Goal: Information Seeking & Learning: Learn about a topic

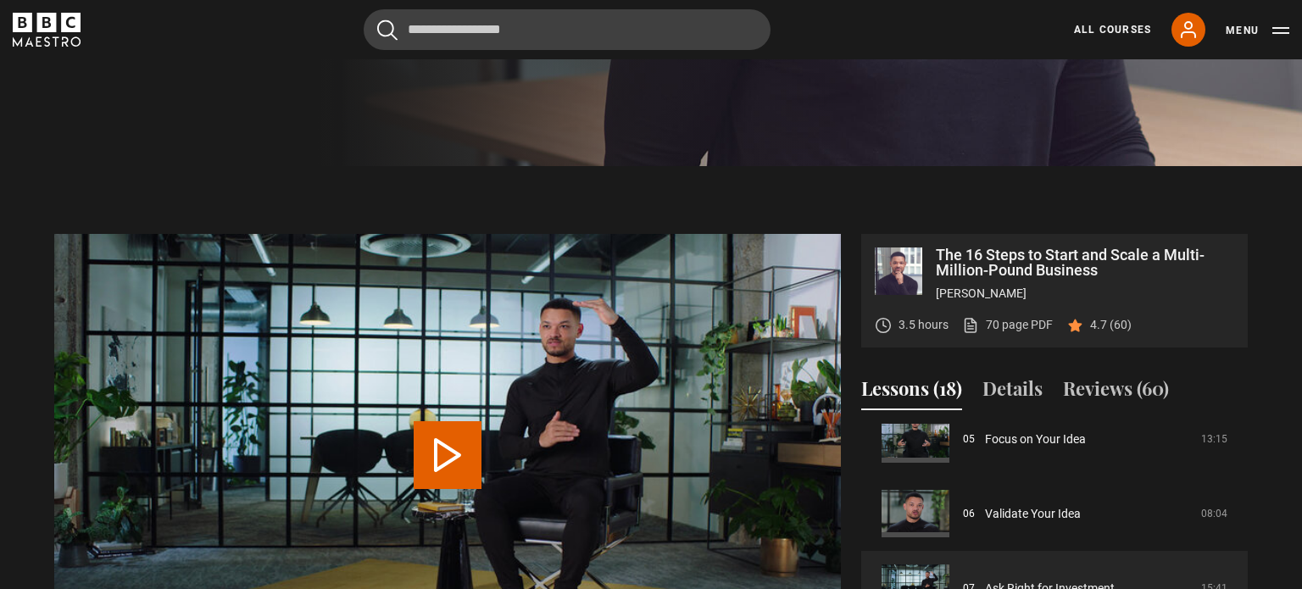
scroll to position [521, 0]
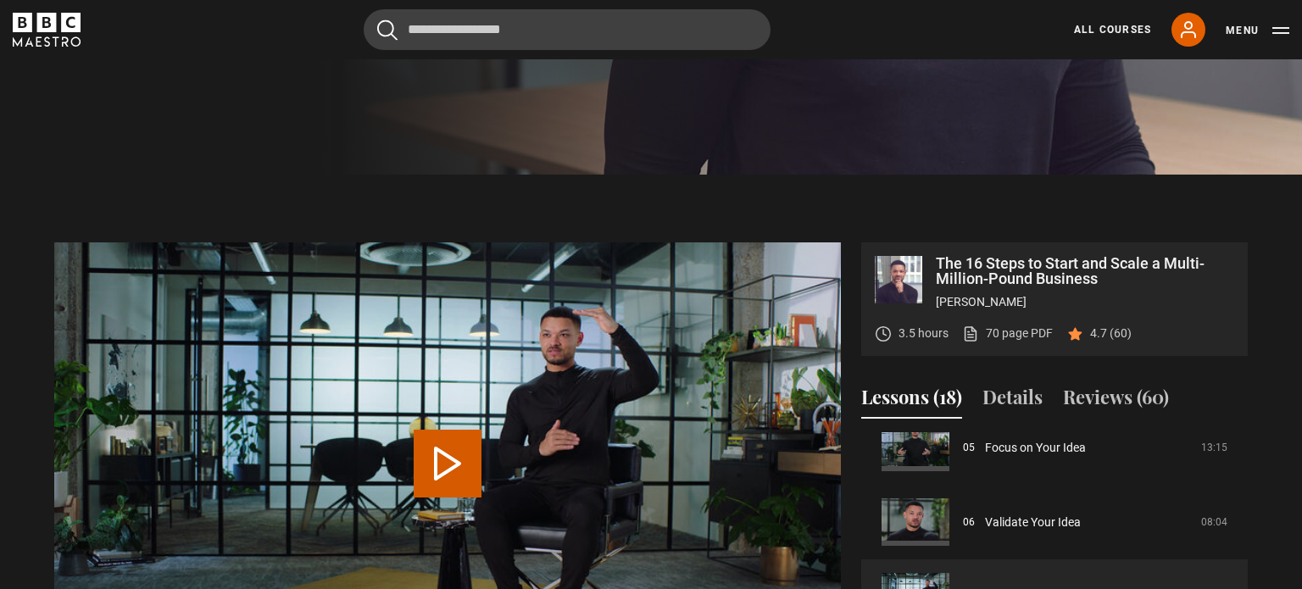
click at [448, 481] on button "Play Lesson Ask Right for Investment" at bounding box center [448, 464] width 68 height 68
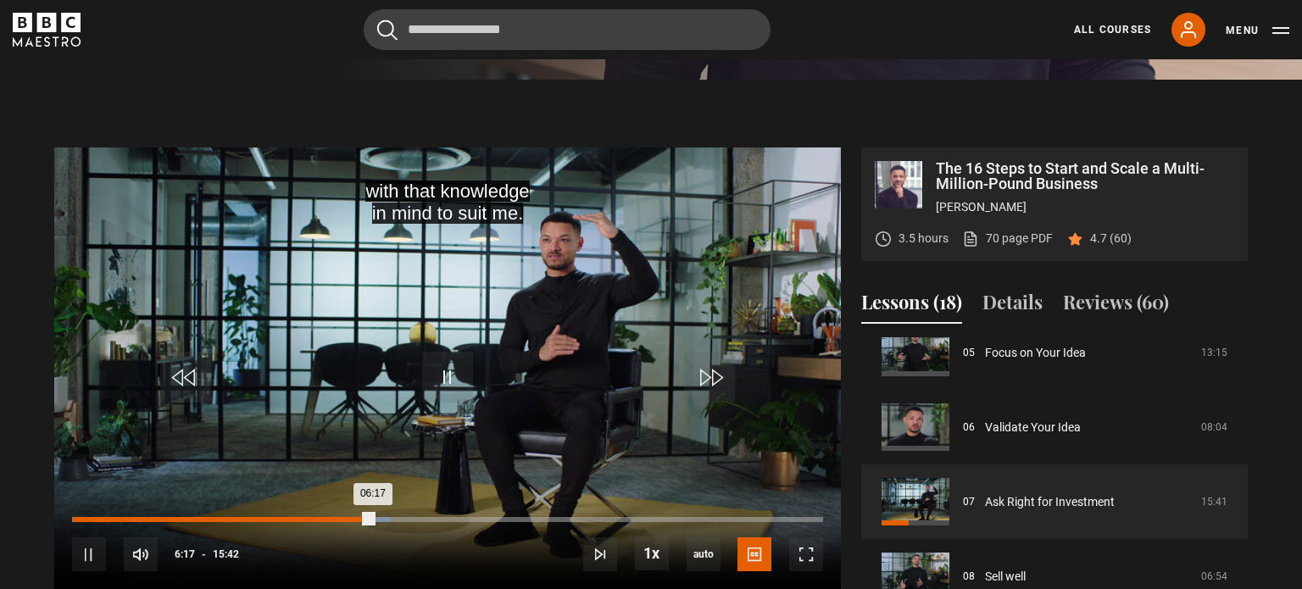
click at [354, 520] on div "05:52" at bounding box center [355, 519] width 3 height 5
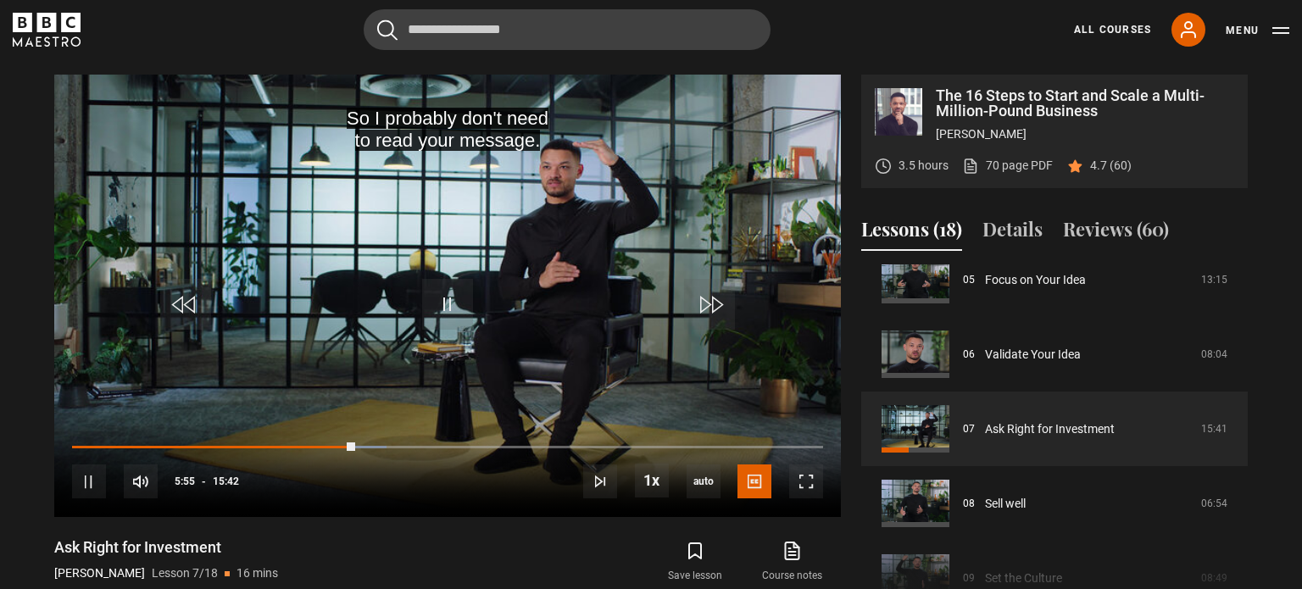
scroll to position [695, 0]
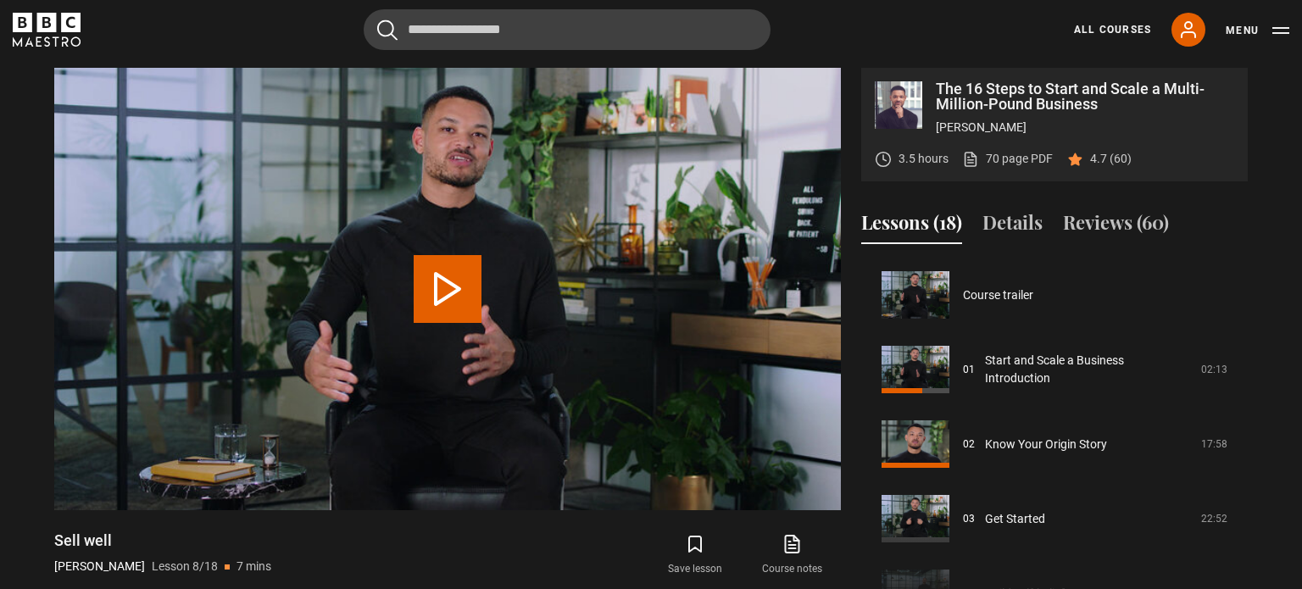
scroll to position [522, 0]
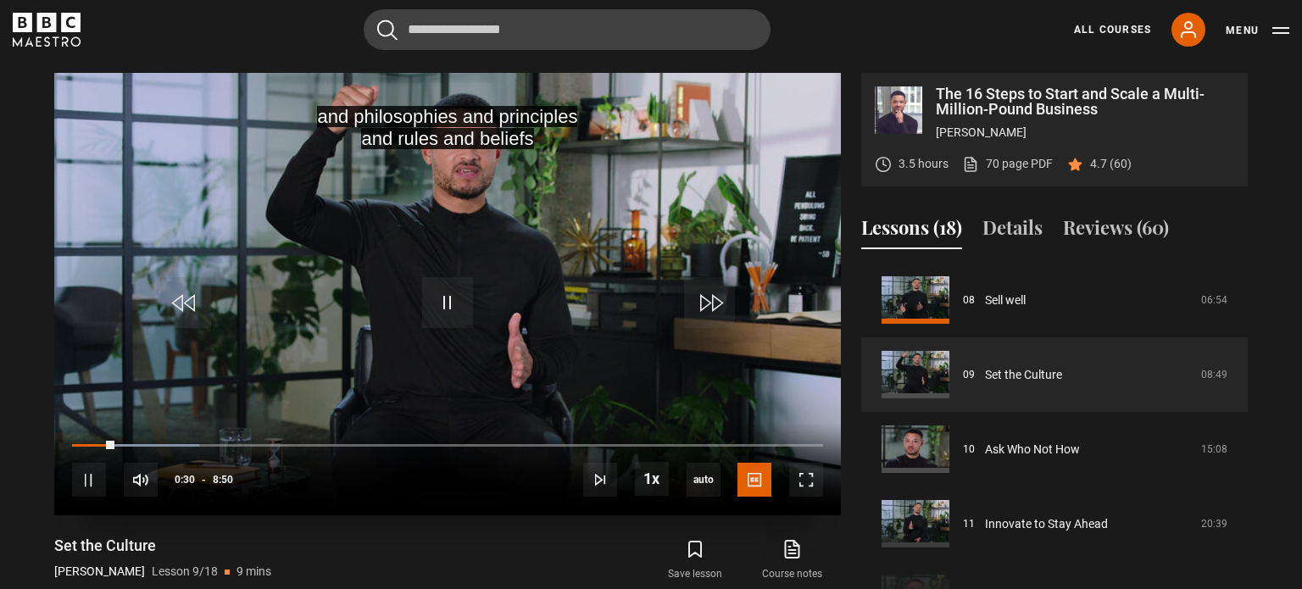
scroll to position [692, 0]
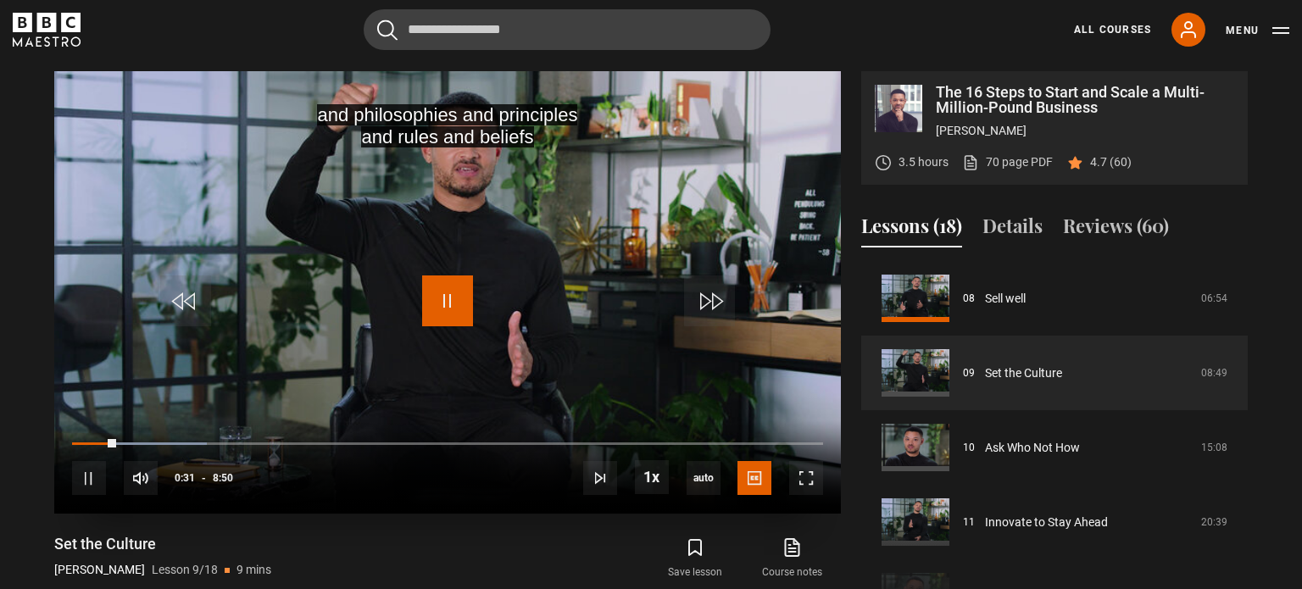
click at [425, 284] on span "Video Player" at bounding box center [447, 301] width 51 height 51
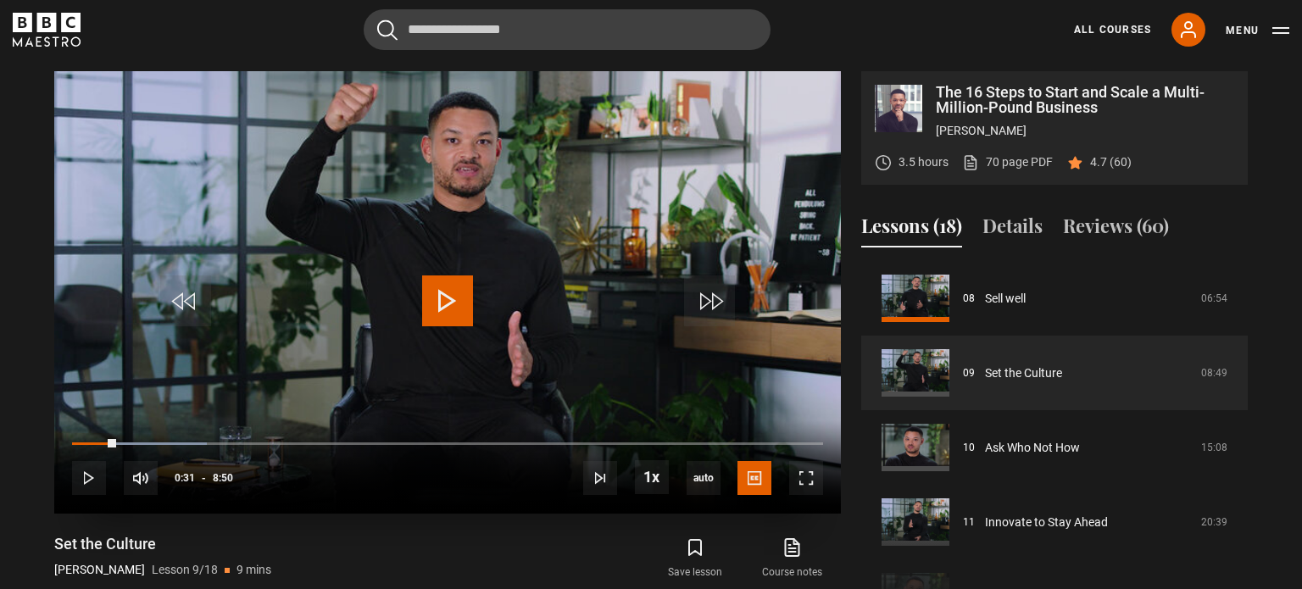
click at [448, 293] on span "Video Player" at bounding box center [447, 301] width 51 height 51
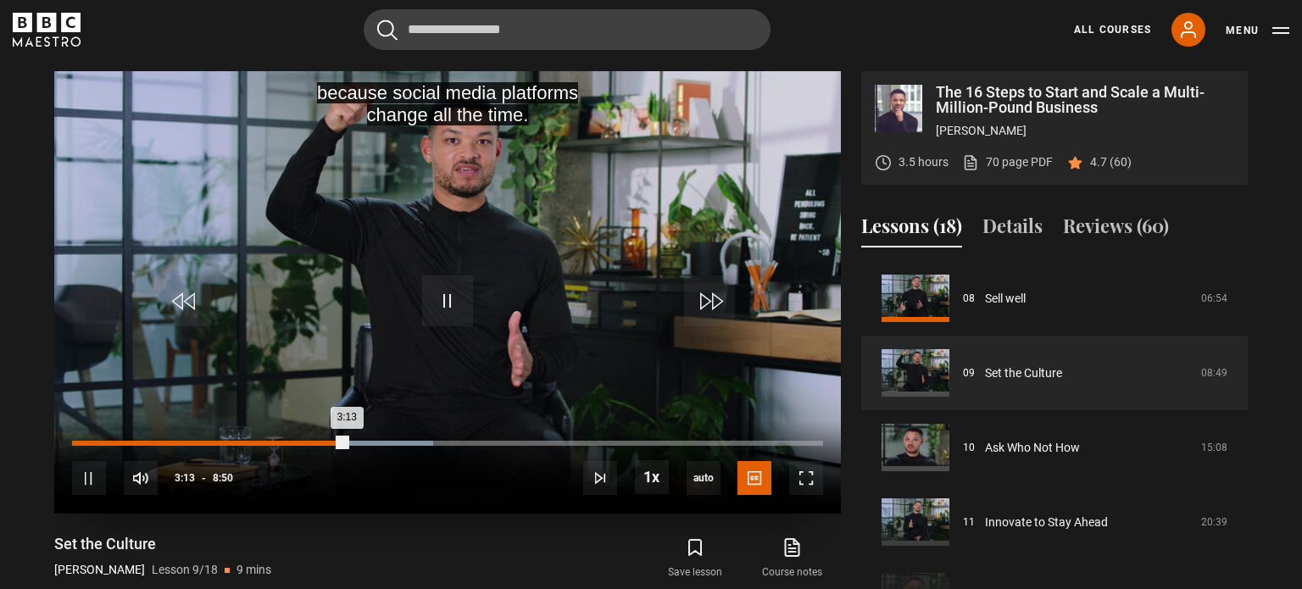
click at [335, 443] on div "3:13" at bounding box center [209, 443] width 275 height 5
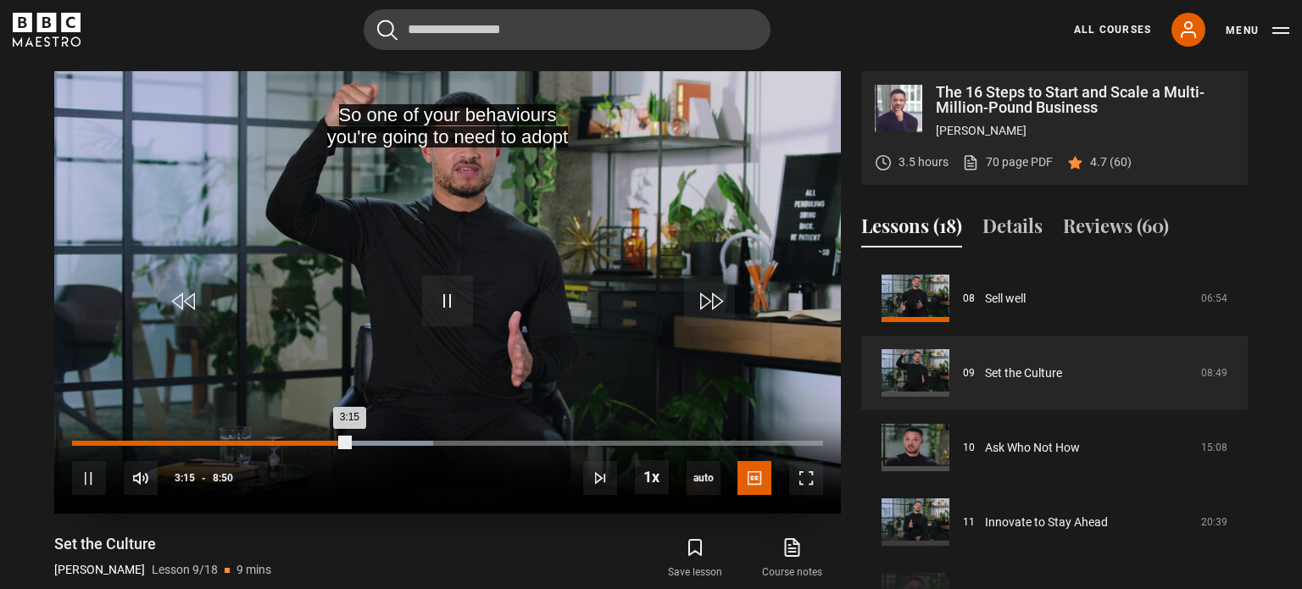
click at [332, 442] on div "3:03" at bounding box center [333, 443] width 3 height 5
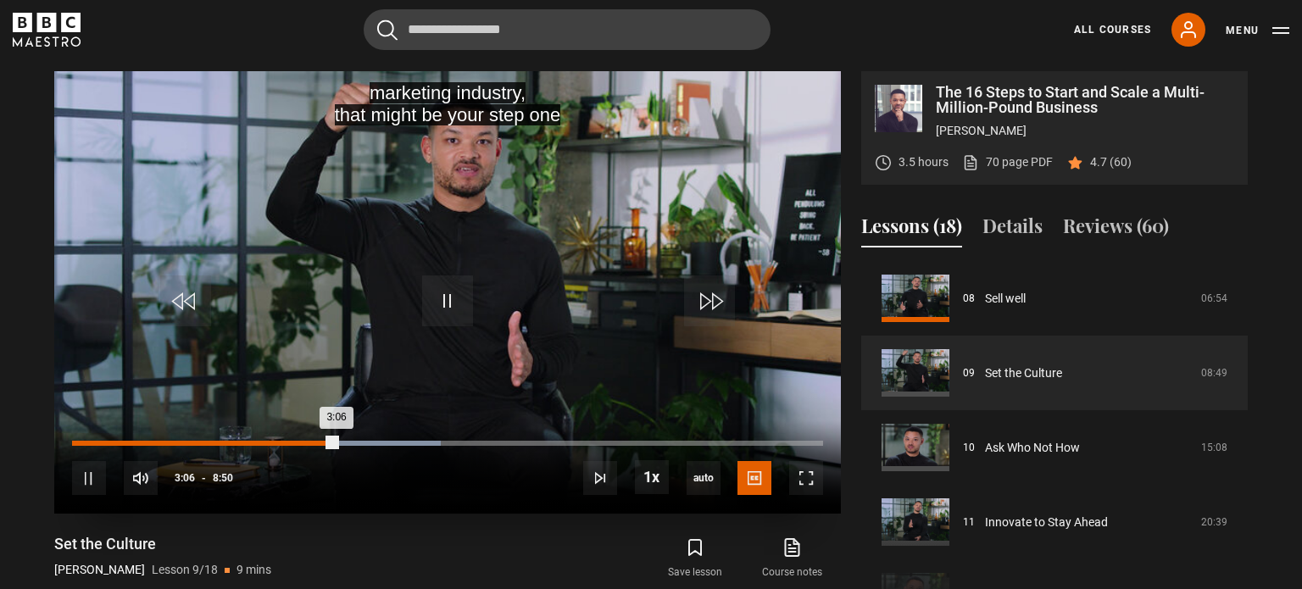
click at [326, 443] on div "3:06" at bounding box center [204, 443] width 265 height 5
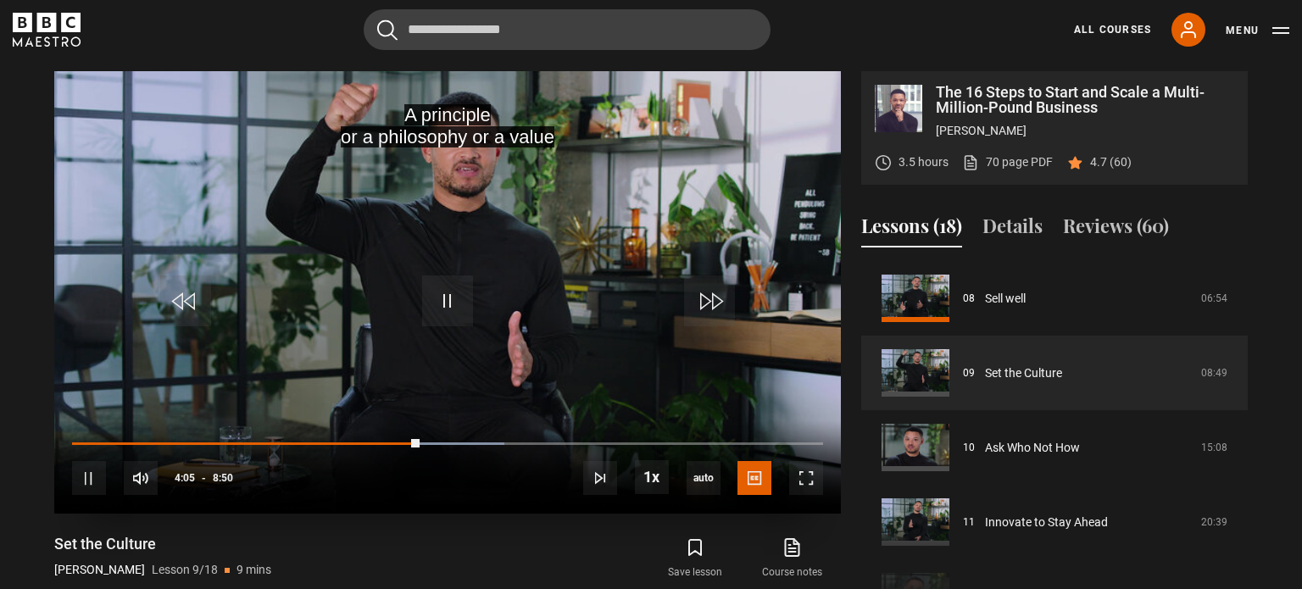
click at [398, 445] on div "10s Skip Back 10 seconds Pause 10s Skip Forward 10 seconds Loaded : 57.55% 3:44…" at bounding box center [447, 468] width 787 height 94
click at [403, 445] on div "10s Skip Back 10 seconds Pause 10s Skip Forward 10 seconds Loaded : 58.49% 3:44…" at bounding box center [447, 468] width 787 height 94
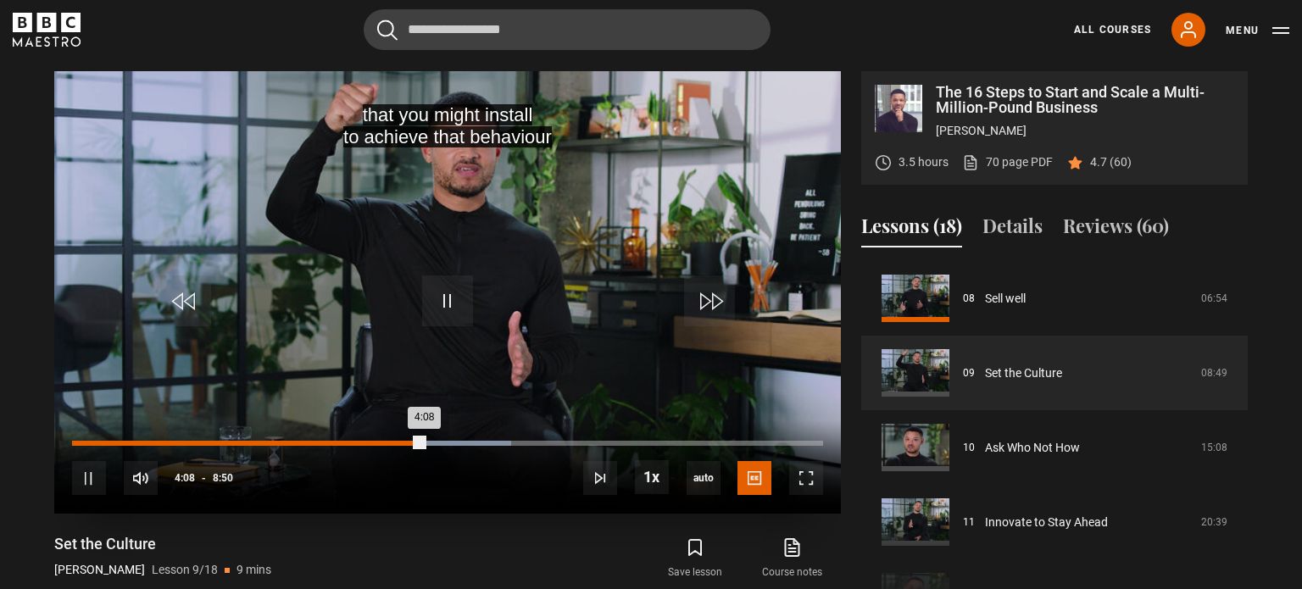
click at [404, 442] on div "3:53" at bounding box center [405, 443] width 3 height 5
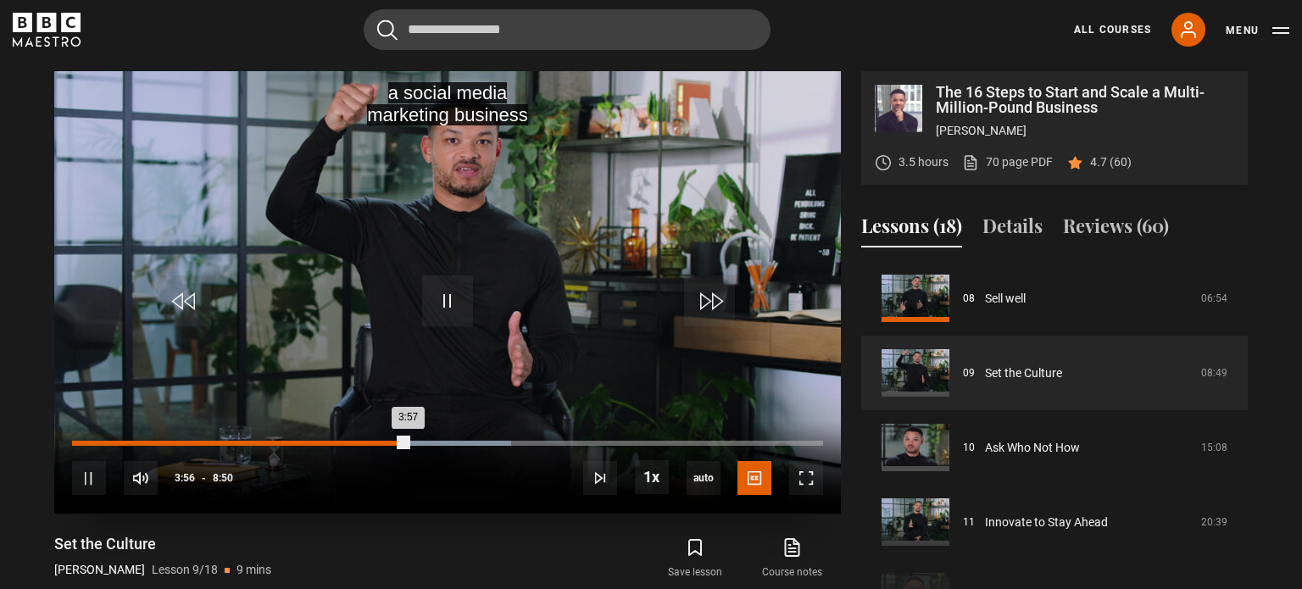
click at [395, 443] on div "3:47" at bounding box center [396, 443] width 3 height 5
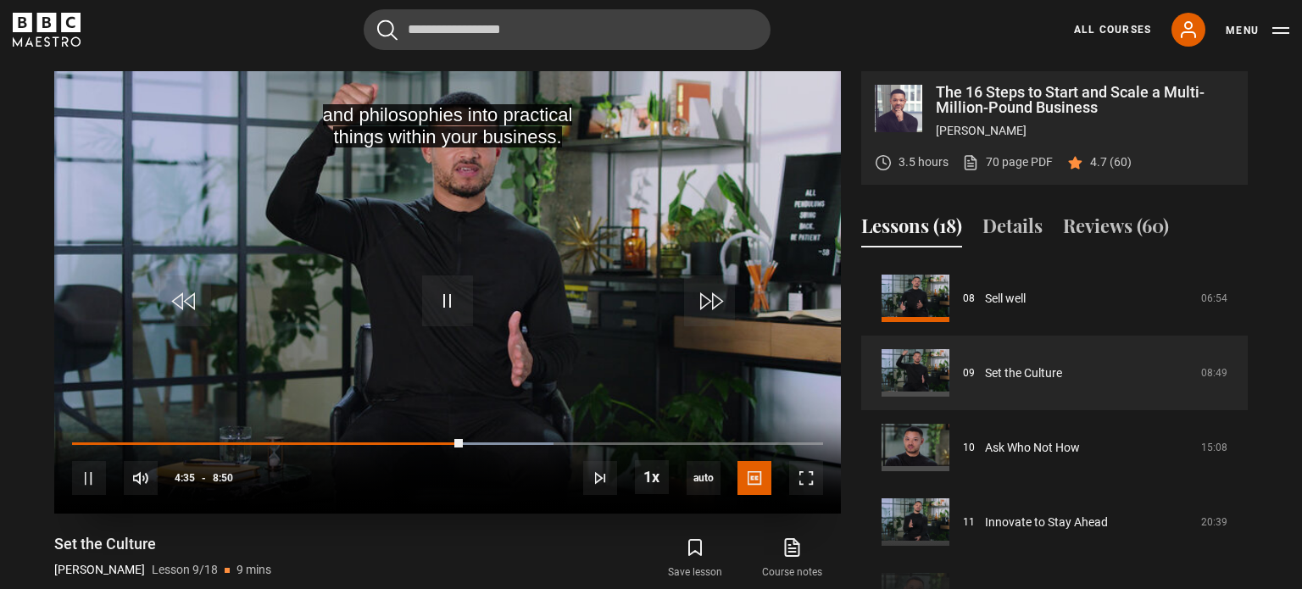
click at [438, 444] on div "10s Skip Back 10 seconds Pause 10s Skip Forward 10 seconds Loaded : 64.15% 4:14…" at bounding box center [447, 468] width 787 height 94
click at [445, 444] on div "10s Skip Back 10 seconds Pause 10s Skip Forward 10 seconds Loaded : 64.15% 4:14…" at bounding box center [447, 468] width 787 height 94
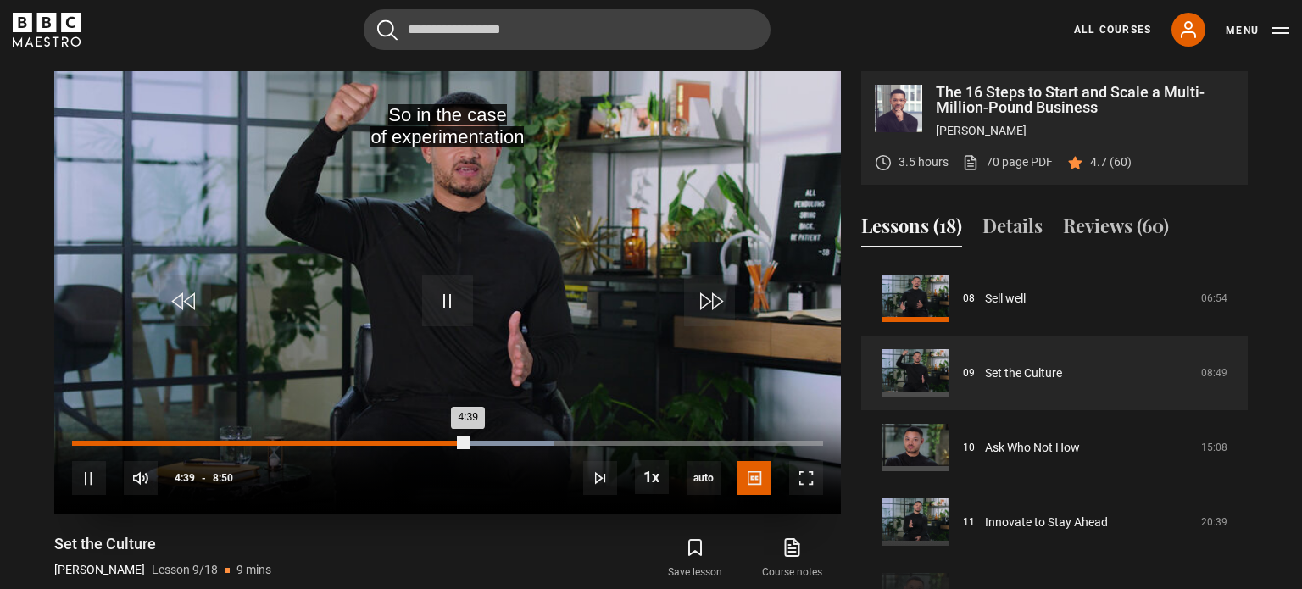
click at [444, 442] on div "4:22" at bounding box center [445, 443] width 3 height 5
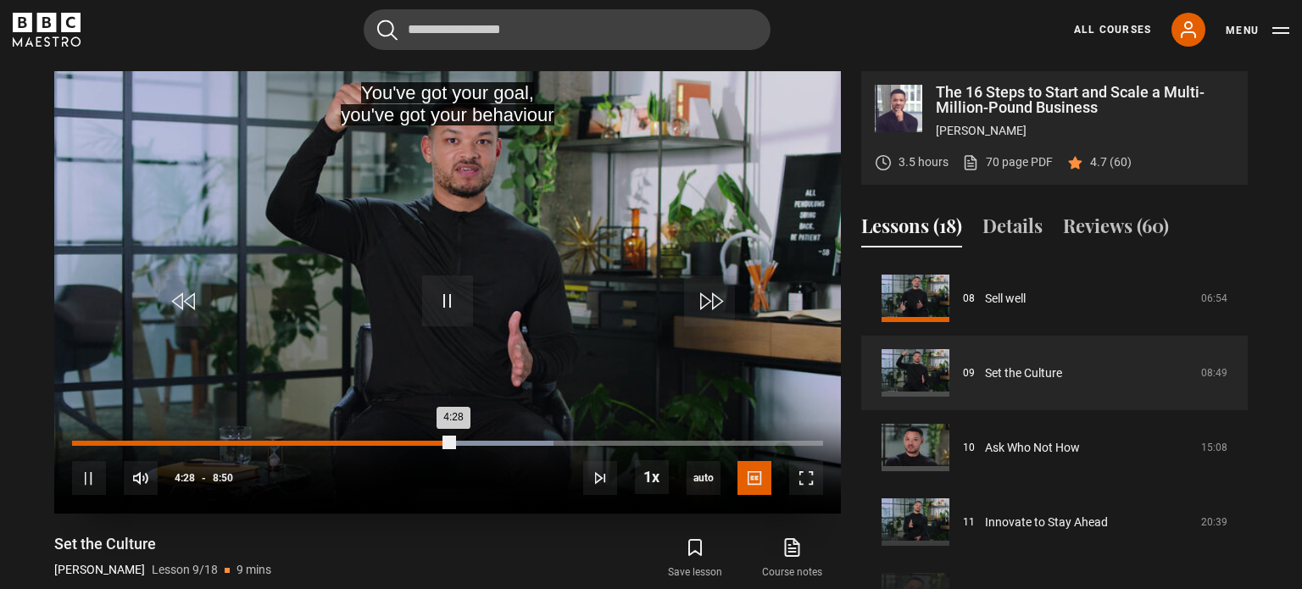
click at [436, 441] on div "4:16" at bounding box center [437, 443] width 3 height 5
click at [426, 443] on div "4:09" at bounding box center [427, 443] width 3 height 5
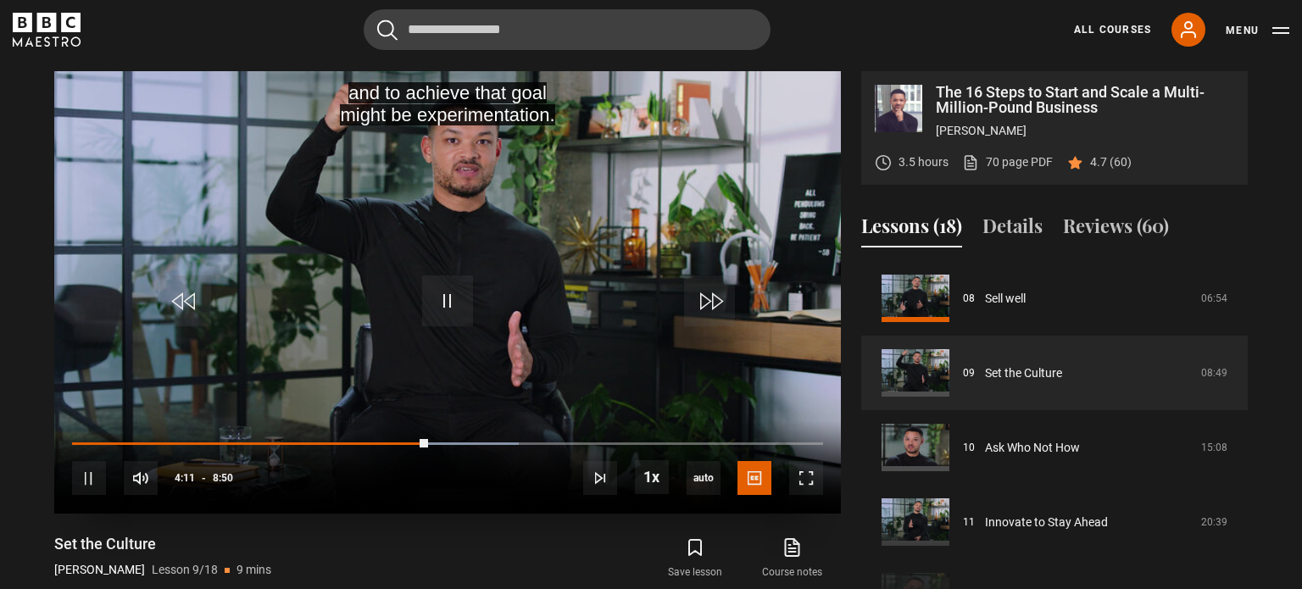
click at [412, 446] on div "10s Skip Back 10 seconds Pause 10s Skip Forward 10 seconds Loaded : 59.43% 4:02…" at bounding box center [447, 468] width 787 height 94
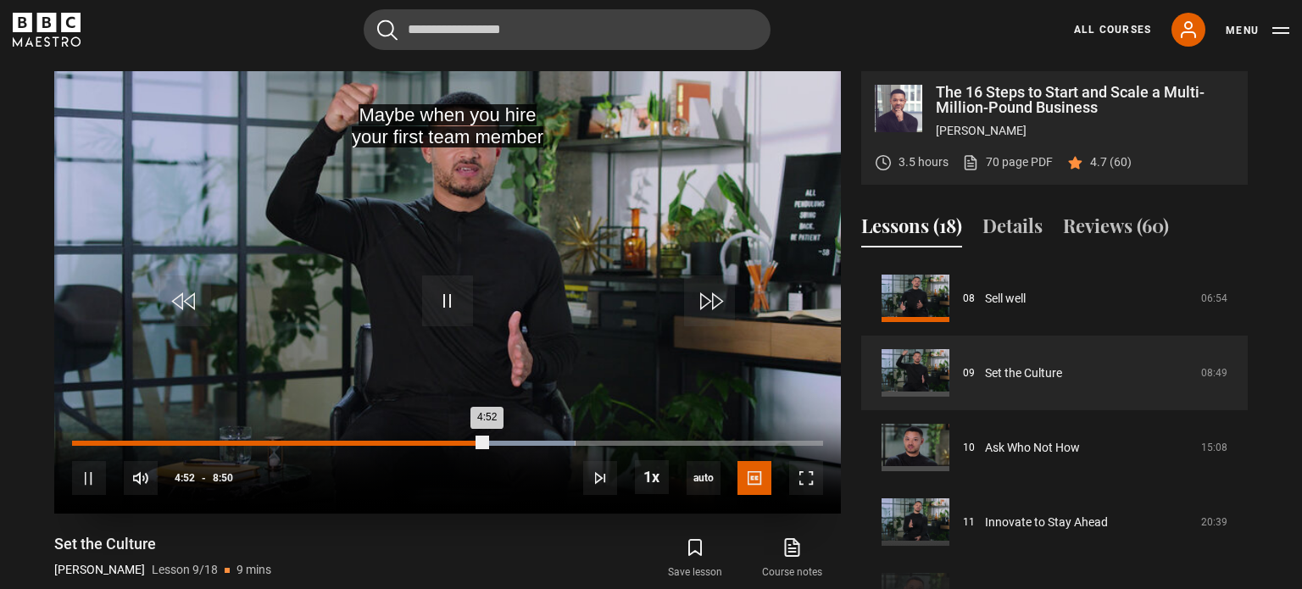
click at [462, 443] on div "4:35" at bounding box center [463, 443] width 3 height 5
click at [469, 443] on div "4:39" at bounding box center [470, 443] width 3 height 5
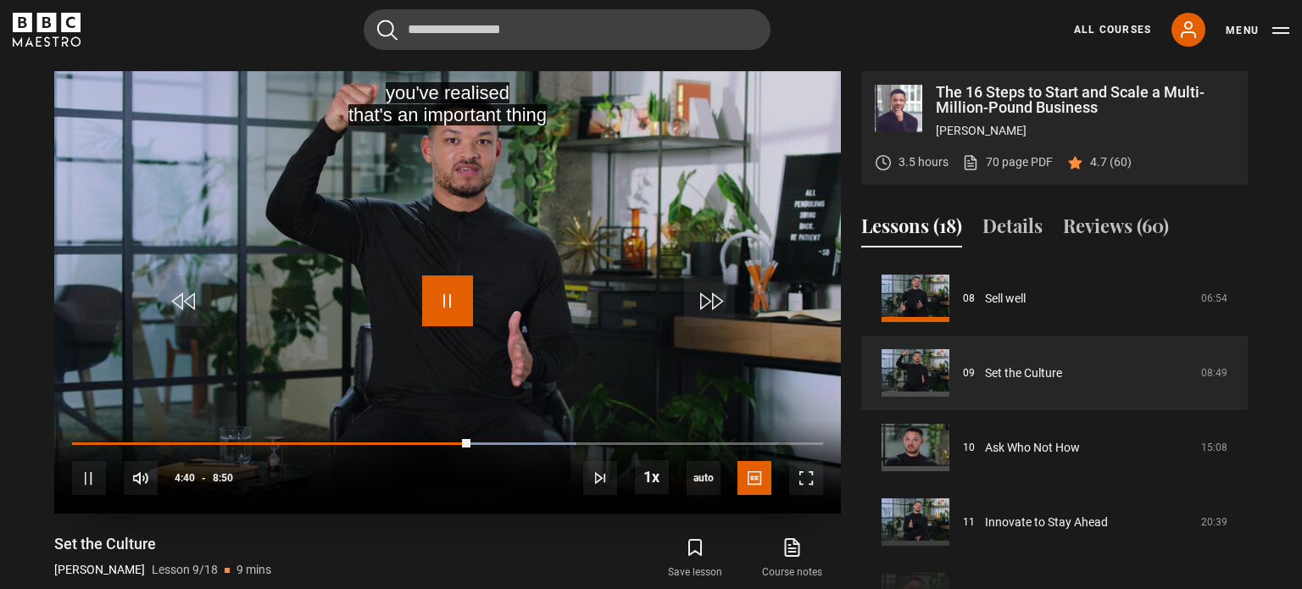
click at [443, 307] on span "Video Player" at bounding box center [447, 301] width 51 height 51
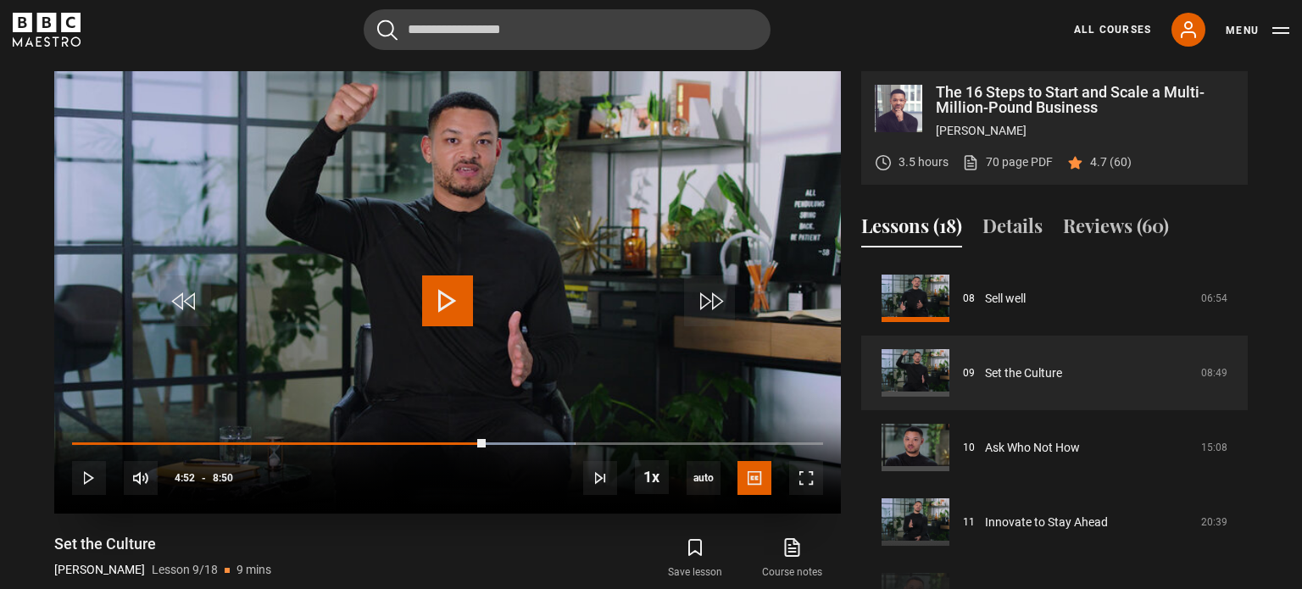
click at [443, 307] on span "Video Player" at bounding box center [447, 301] width 51 height 51
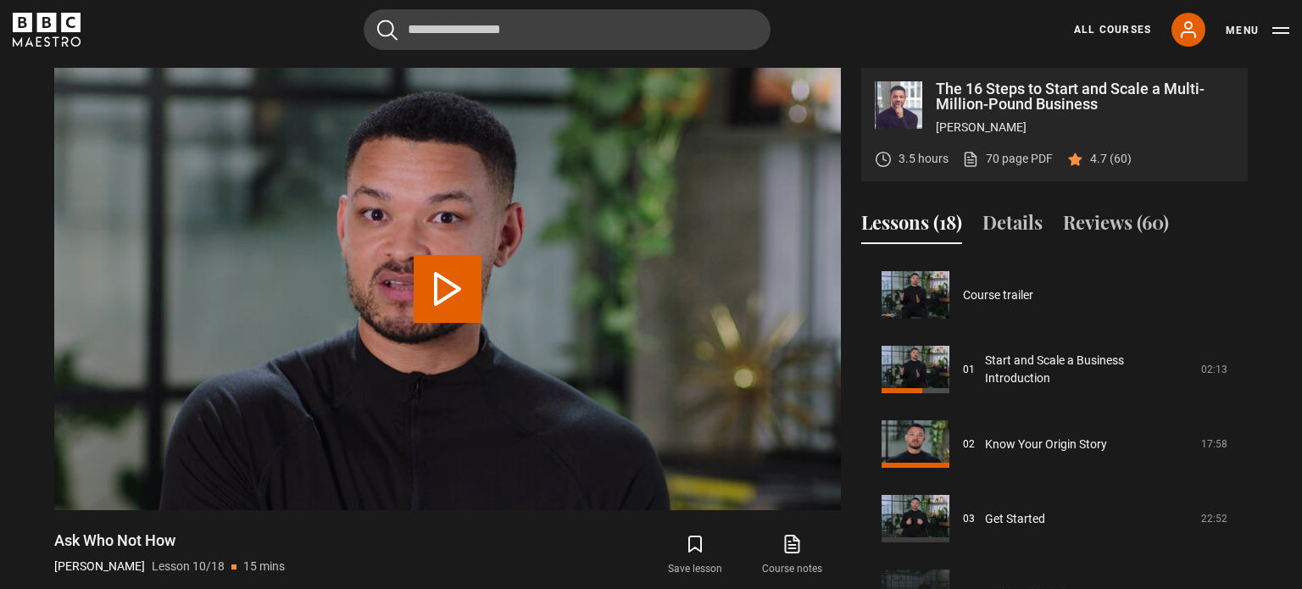
scroll to position [671, 0]
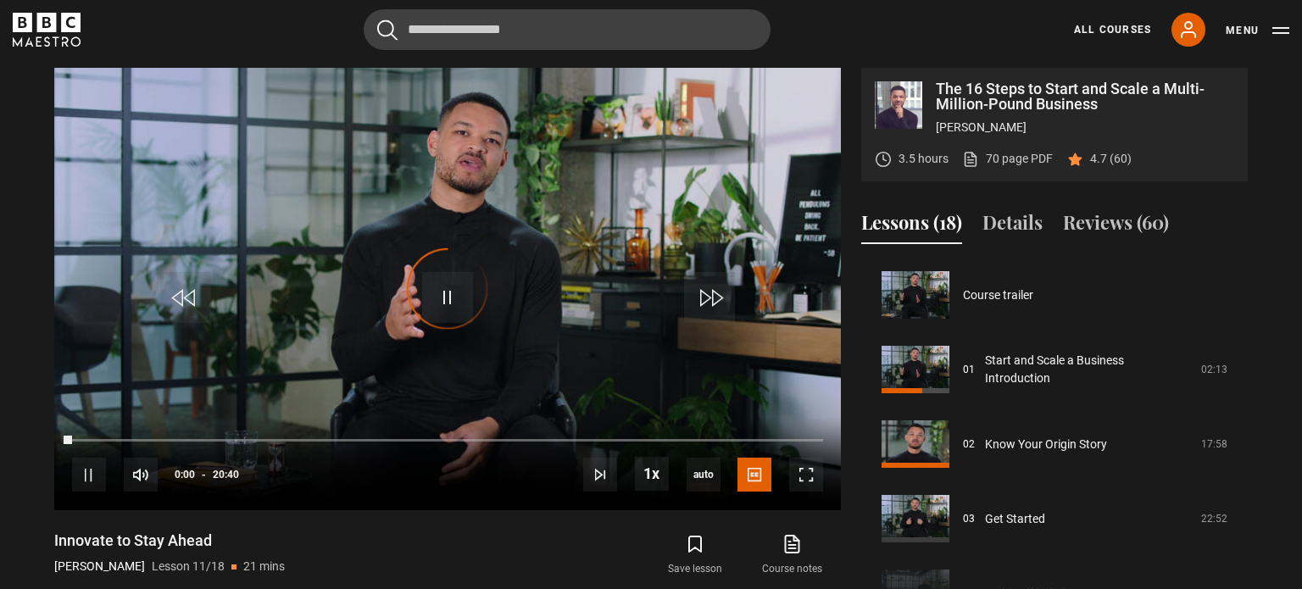
scroll to position [746, 0]
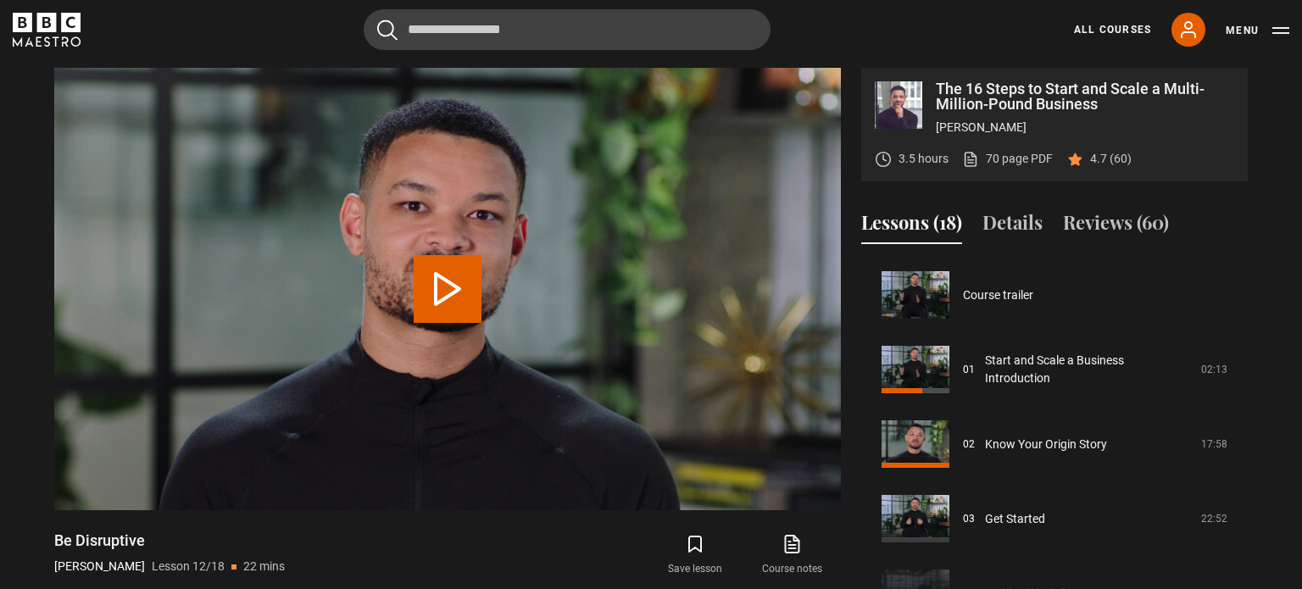
scroll to position [821, 0]
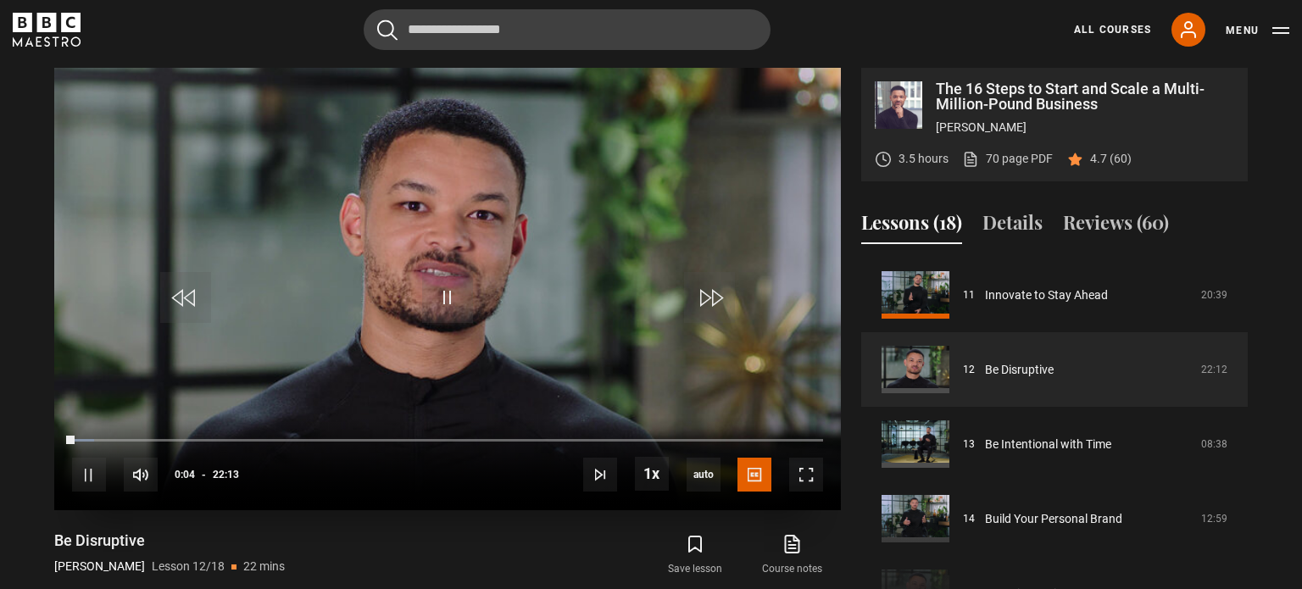
click at [87, 443] on div "10s Skip Back 10 seconds Pause 10s Skip Forward 10 seconds Loaded : 3.00% 00:28…" at bounding box center [447, 464] width 787 height 94
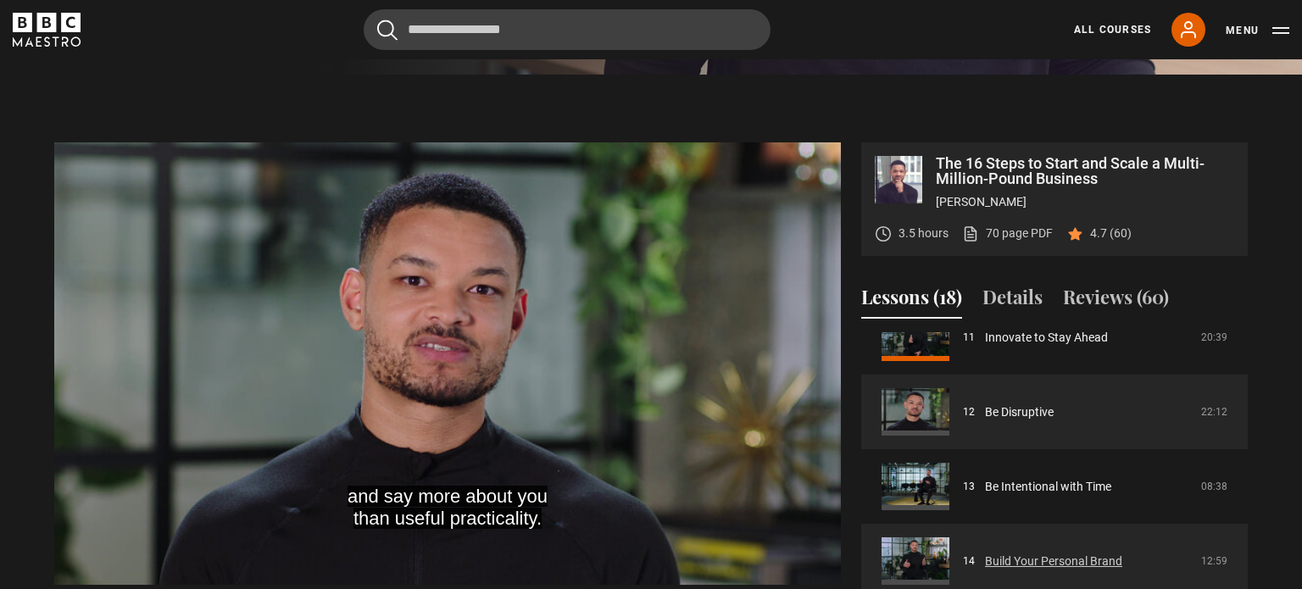
scroll to position [850, 0]
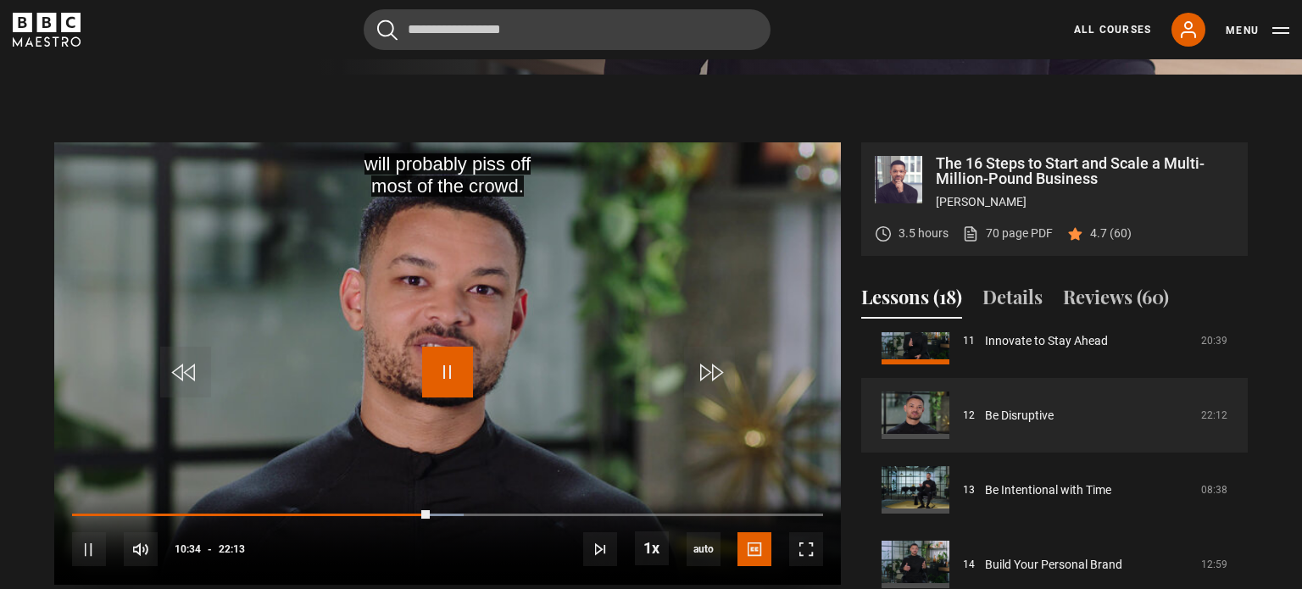
click at [441, 375] on span "Video Player" at bounding box center [447, 372] width 51 height 51
